Goal: Check status: Check status

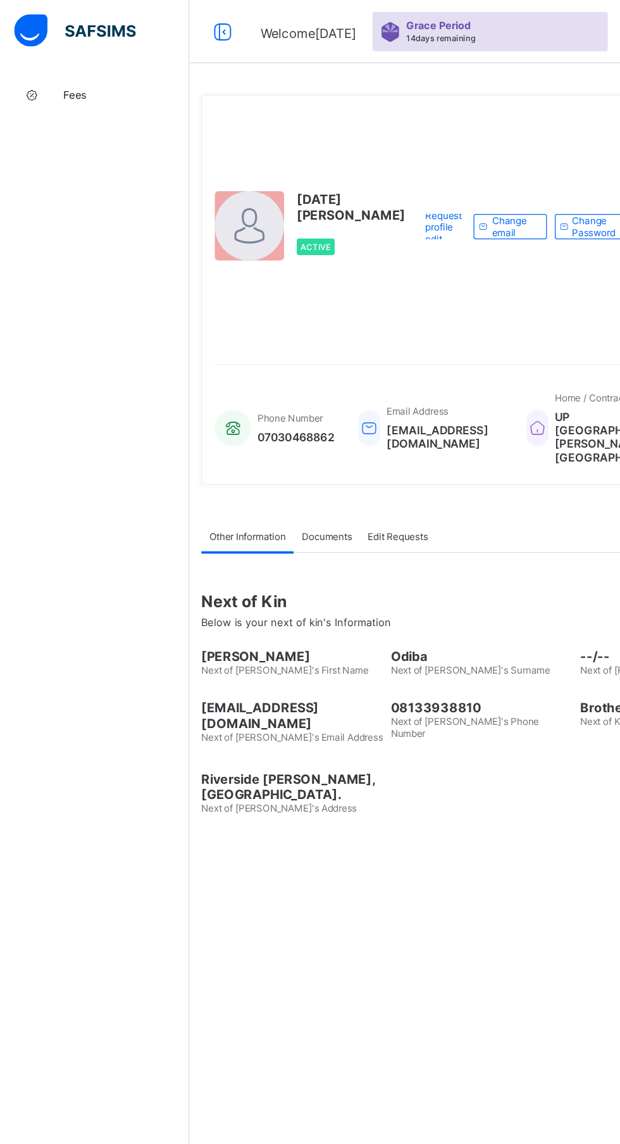
click at [68, 75] on span "Fees" at bounding box center [101, 76] width 101 height 10
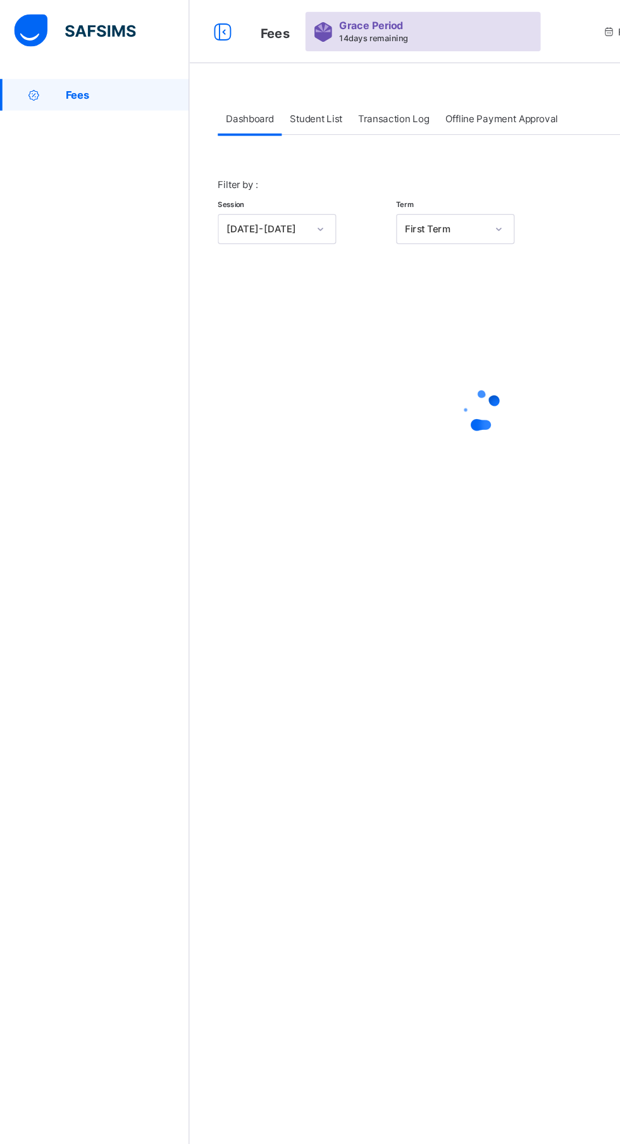
click at [246, 95] on span "Student List" at bounding box center [253, 95] width 42 height 9
click at [261, 95] on span "Student List" at bounding box center [253, 95] width 42 height 9
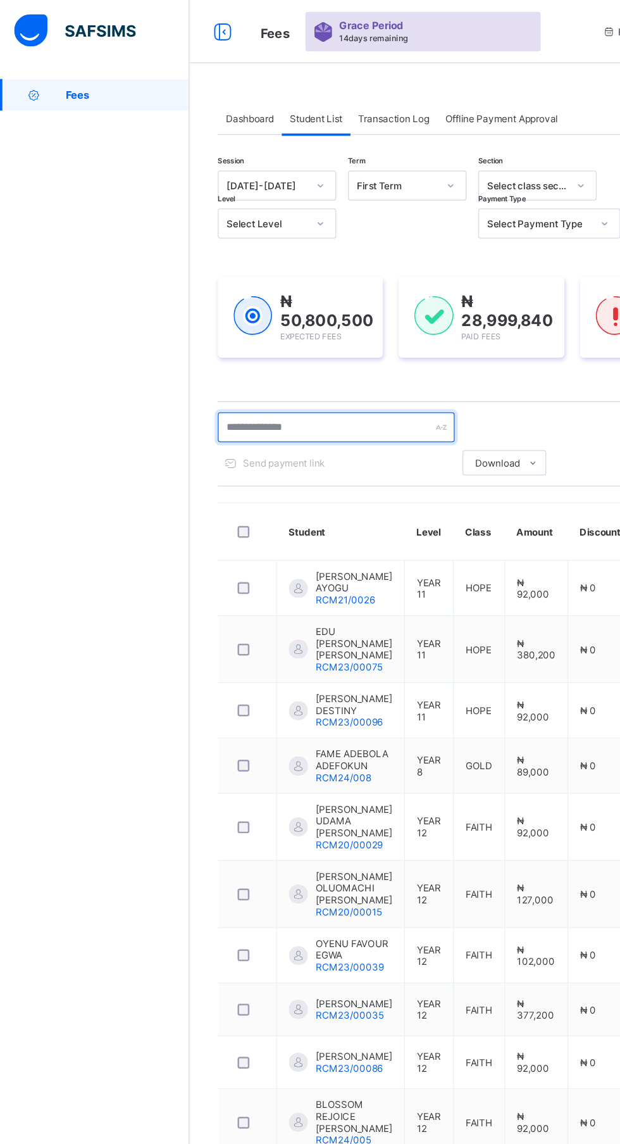
click at [263, 332] on input "text" at bounding box center [270, 343] width 190 height 24
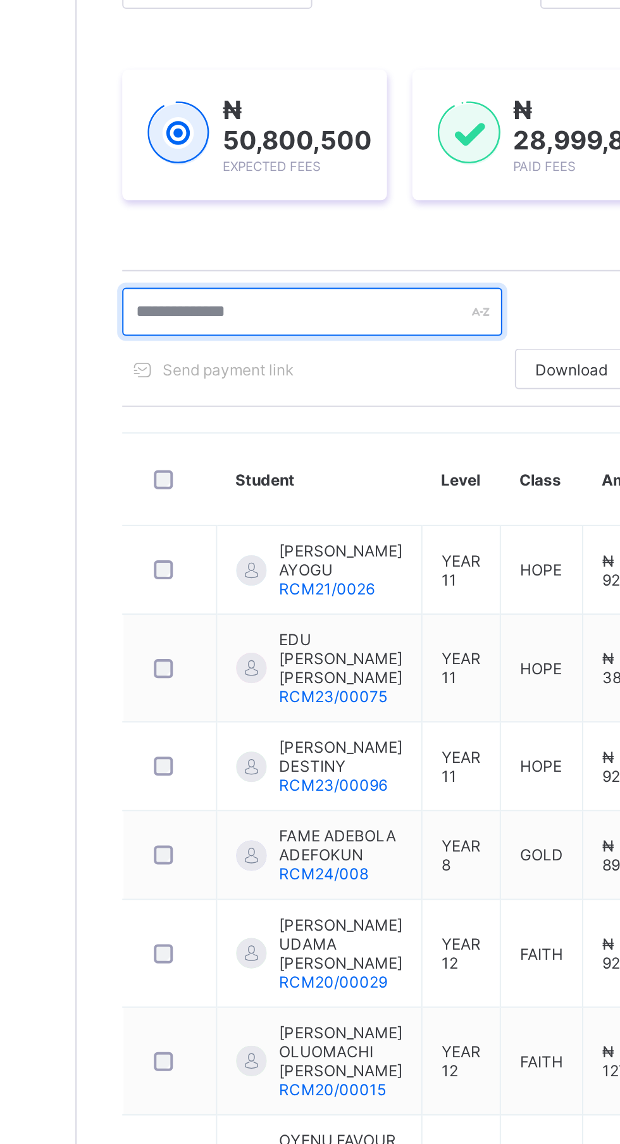
click at [236, 344] on input "text" at bounding box center [270, 343] width 190 height 24
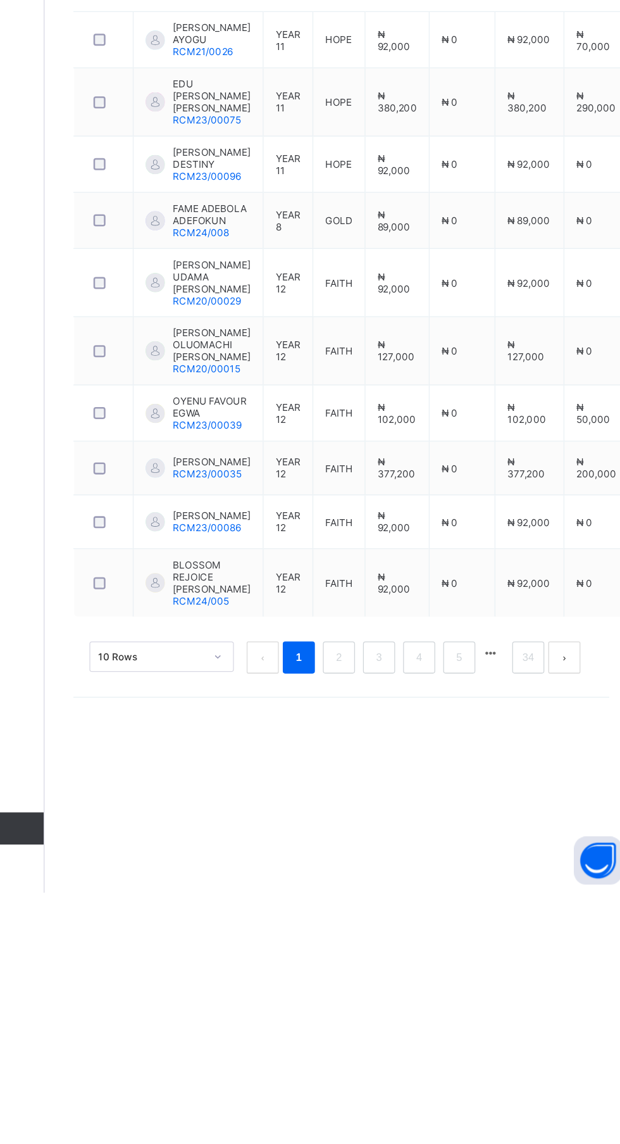
type input "******"
click at [463, 625] on td "₦ 0" at bounding box center [482, 614] width 52 height 44
